Goal: Check status: Check status

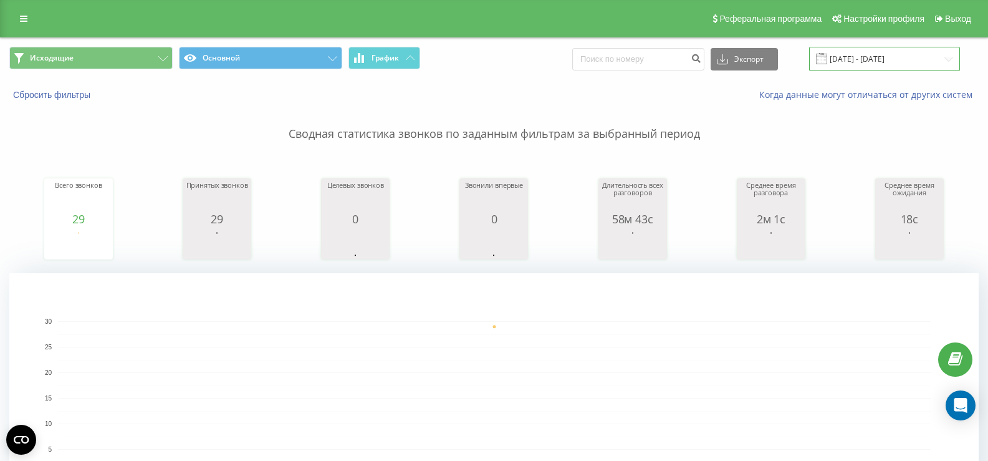
click at [891, 57] on input "[DATE] - [DATE]" at bounding box center [884, 59] width 151 height 24
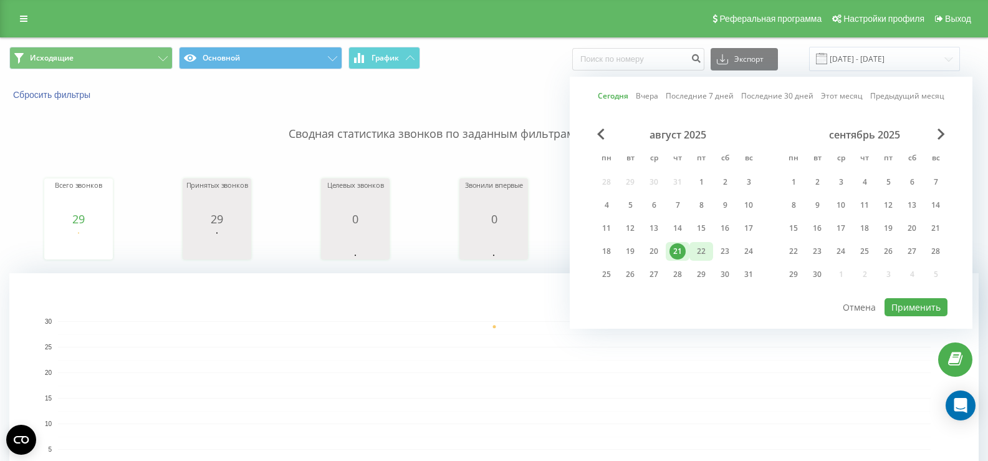
click at [700, 249] on div "22" at bounding box center [701, 251] width 16 height 16
click at [910, 299] on button "Применить" at bounding box center [916, 307] width 63 height 18
type input "[DATE] - [DATE]"
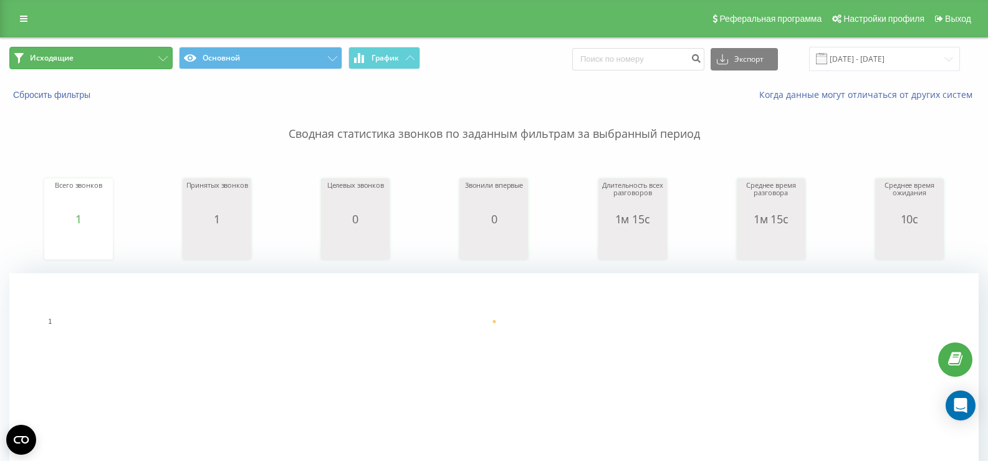
click at [137, 61] on button "Исходящие" at bounding box center [90, 58] width 163 height 22
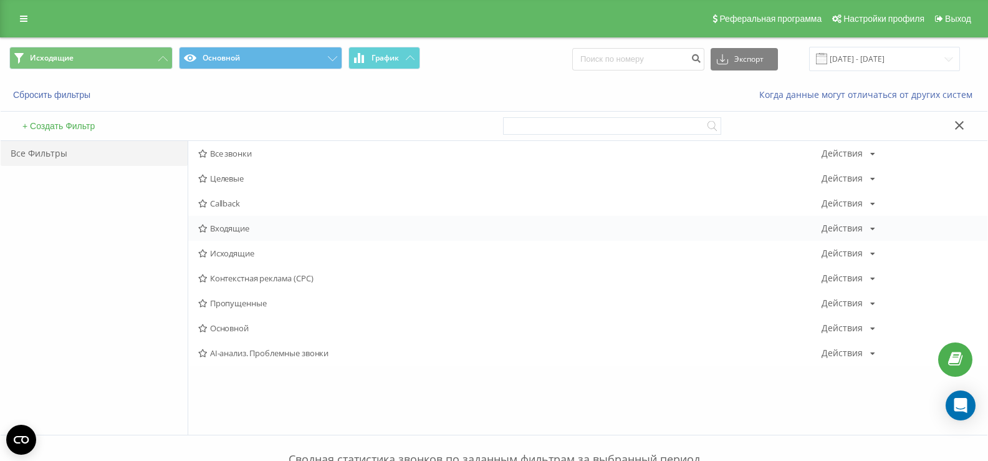
click at [251, 224] on span "Входящие" at bounding box center [509, 228] width 623 height 9
